Goal: Task Accomplishment & Management: Manage account settings

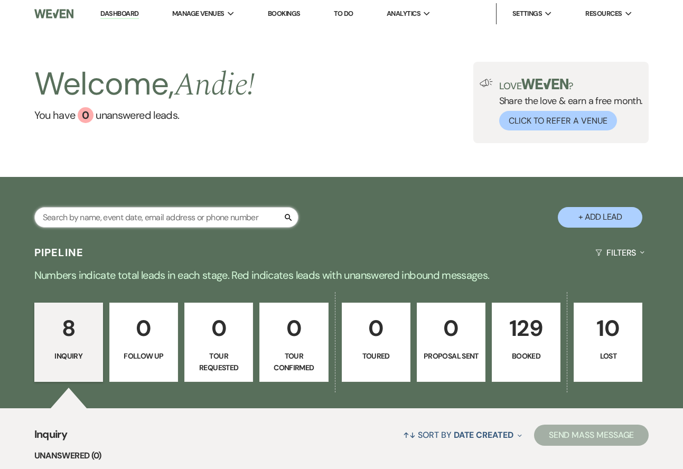
click at [197, 219] on input "text" at bounding box center [166, 217] width 264 height 21
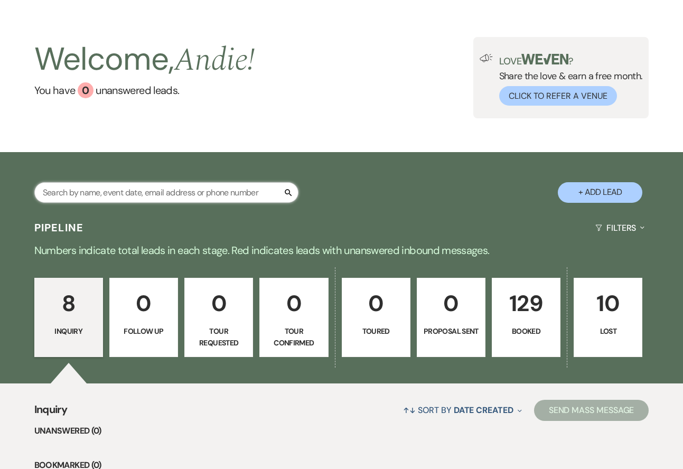
scroll to position [26, 0]
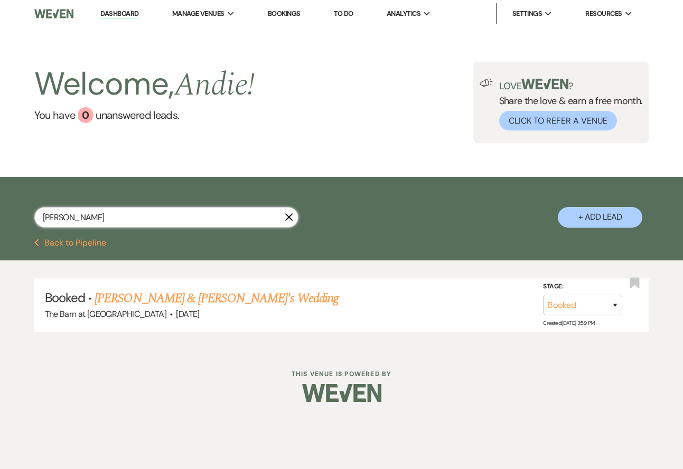
type input "[PERSON_NAME]"
drag, startPoint x: 197, startPoint y: 219, endPoint x: 230, endPoint y: 303, distance: 90.3
click at [230, 303] on link "[PERSON_NAME] & [PERSON_NAME]'s Wedding" at bounding box center [217, 298] width 244 height 19
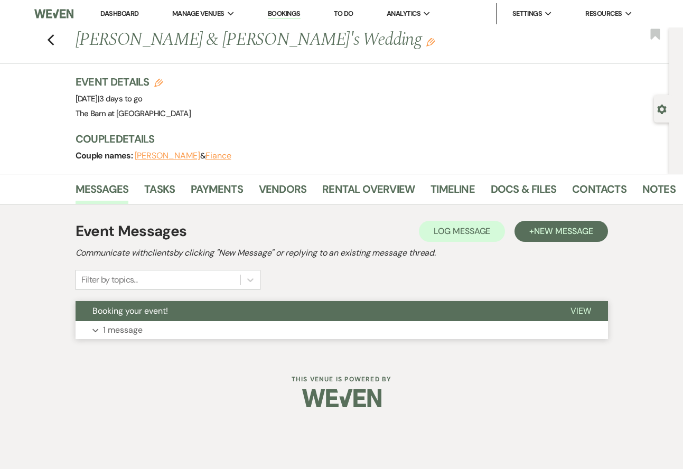
click at [147, 329] on button "Expand 1 message" at bounding box center [341, 330] width 532 height 18
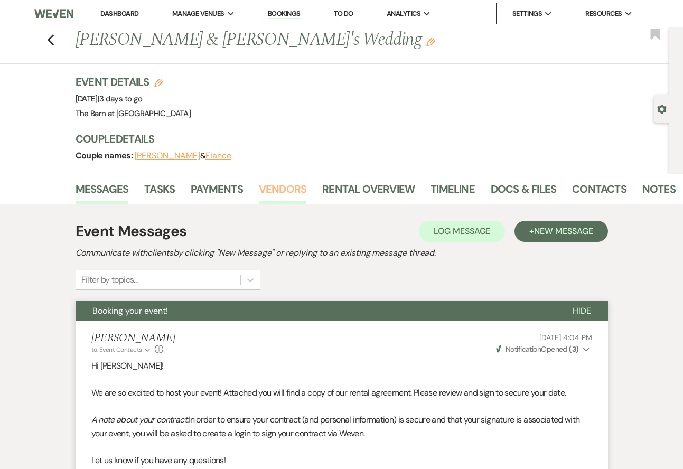
click at [269, 190] on link "Vendors" at bounding box center [283, 192] width 48 height 23
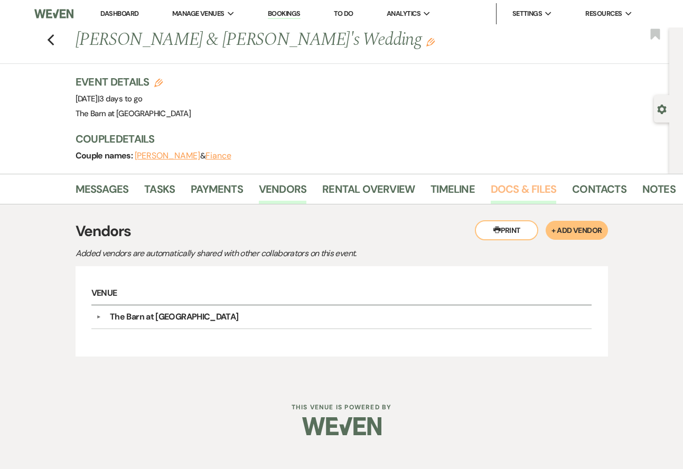
click at [526, 187] on link "Docs & Files" at bounding box center [522, 192] width 65 height 23
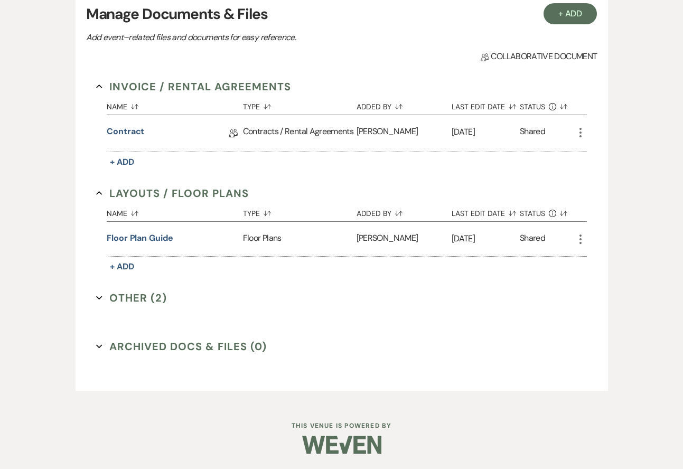
scroll to position [227, 0]
click at [20, 198] on div "Messages Tasks Payments Vendors Rental Overview Timeline Docs & Files Contacts …" at bounding box center [341, 175] width 683 height 456
